Goal: Transaction & Acquisition: Download file/media

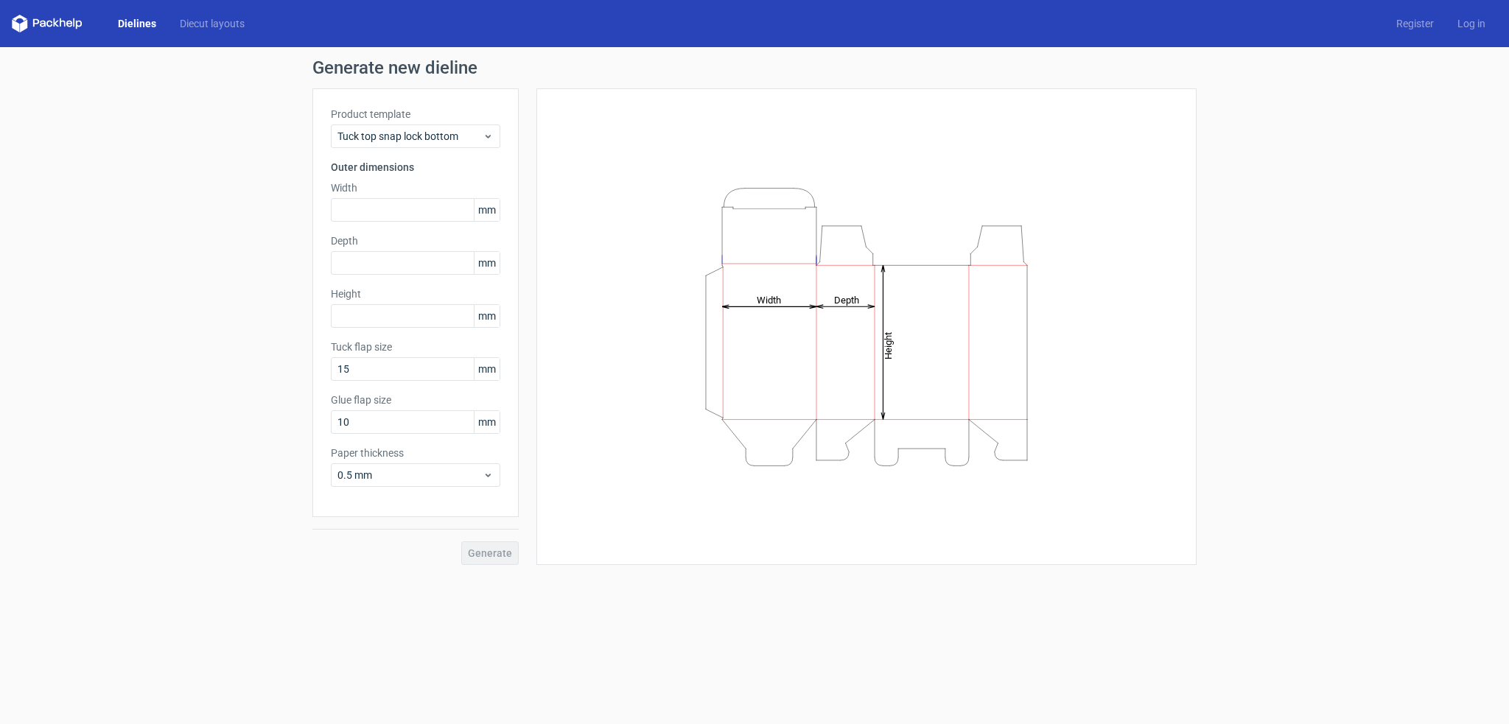
click at [482, 556] on div "Generate" at bounding box center [415, 541] width 206 height 48
click at [373, 209] on input "text" at bounding box center [415, 210] width 169 height 24
type input "250"
click at [377, 254] on input "text" at bounding box center [415, 263] width 169 height 24
type input "250"
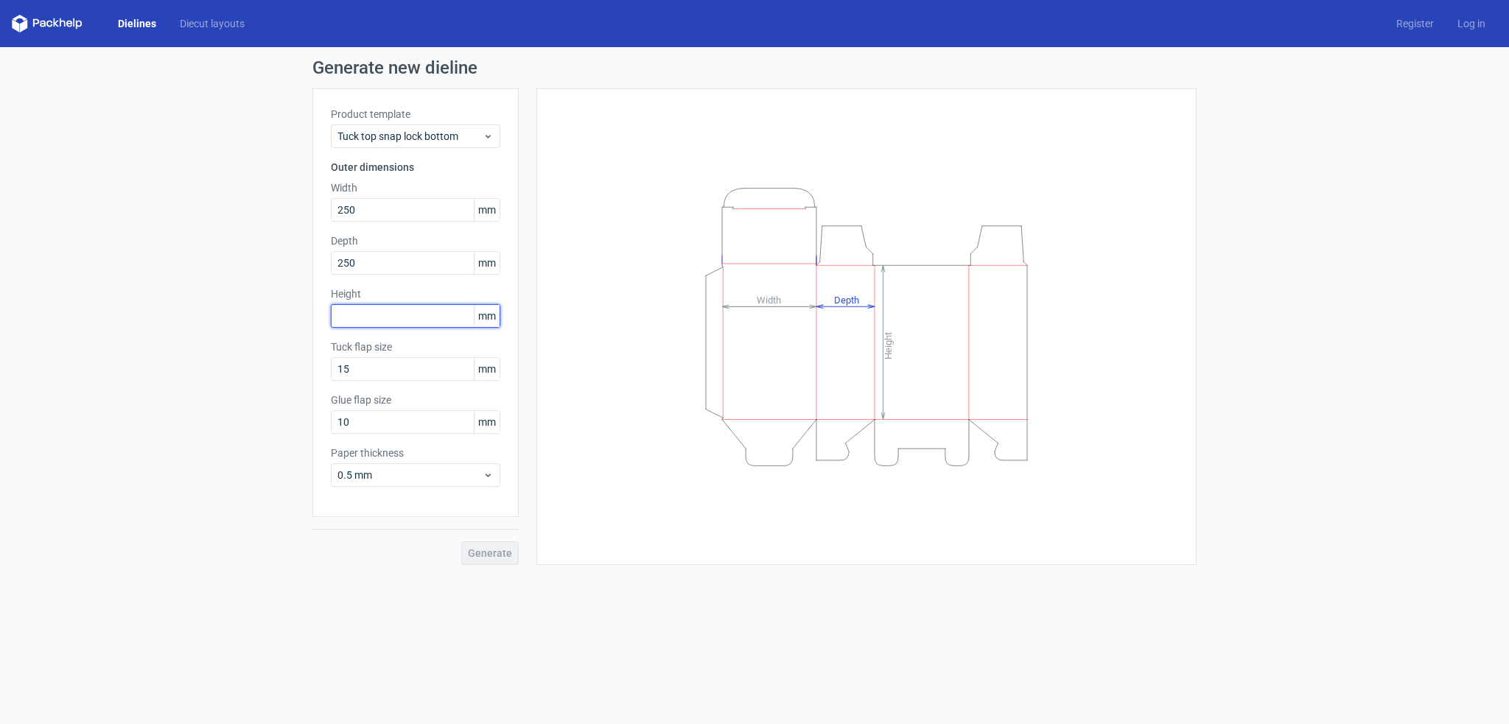
click at [373, 321] on input "text" at bounding box center [415, 316] width 169 height 24
type input "50"
click at [500, 555] on span "Generate" at bounding box center [490, 553] width 44 height 10
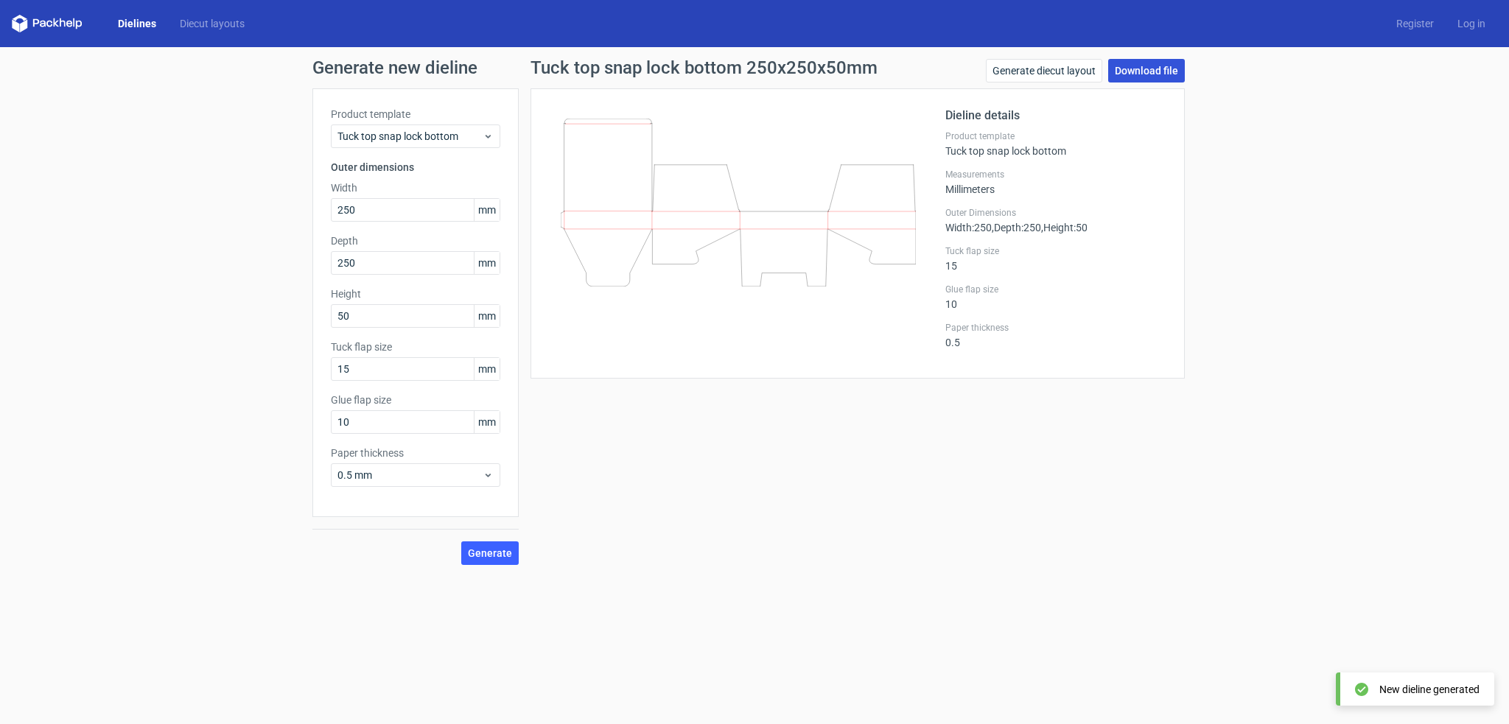
click at [1135, 74] on link "Download file" at bounding box center [1146, 71] width 77 height 24
